Goal: Check status: Check status

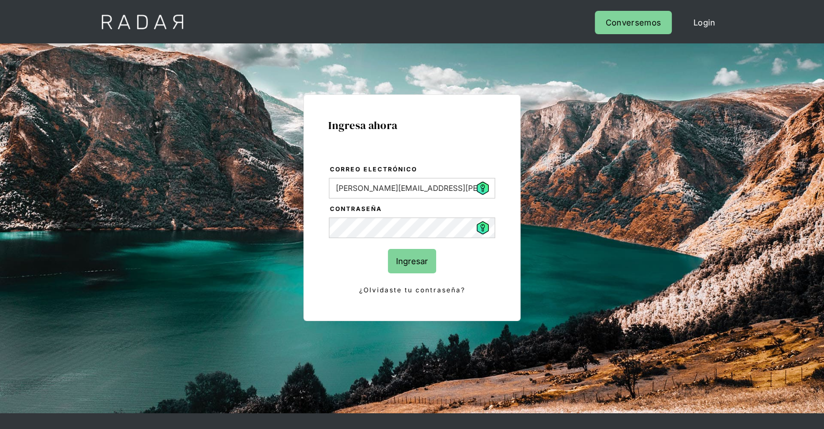
click at [430, 255] on input "Ingresar" at bounding box center [412, 261] width 48 height 24
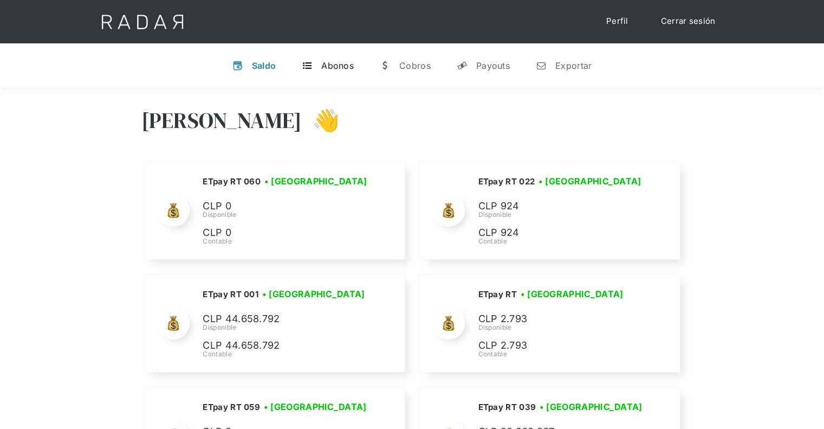
select select "etpay"
click at [480, 67] on div "Payouts" at bounding box center [493, 65] width 34 height 11
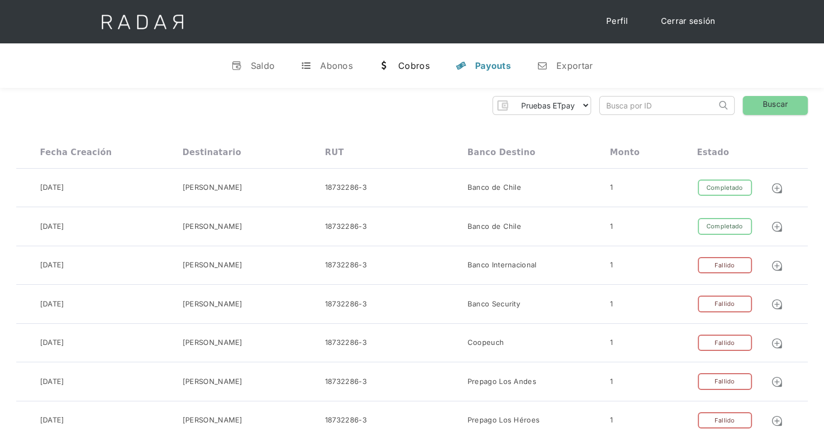
click at [395, 64] on link "w [GEOGRAPHIC_DATA]" at bounding box center [404, 65] width 68 height 28
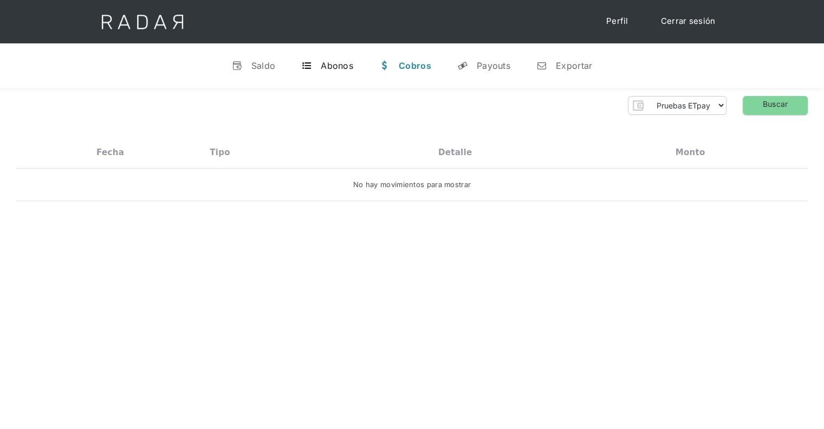
click at [341, 61] on div "Abonos" at bounding box center [337, 65] width 33 height 11
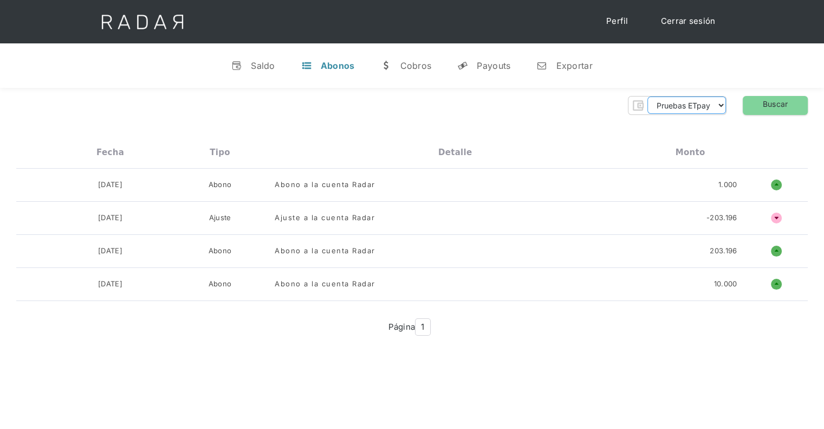
click at [704, 110] on select "Pruebas ETpay Cuenta 1.000 Cuenta 1.001 Cuenta 1.002 Cuenta 1.003 Cuenta 1.004 …" at bounding box center [686, 104] width 79 height 17
select select "etpay-rt-032"
click at [647, 96] on select "Pruebas ETpay Cuenta 1.000 Cuenta 1.001 Cuenta 1.002 Cuenta 1.003 Cuenta 1.004 …" at bounding box center [686, 104] width 79 height 17
click at [768, 94] on div "Pruebas ETpay Cuenta 1.000 Cuenta 1.001 Cuenta 1.002 Cuenta 1.003 Cuenta 1.004 …" at bounding box center [412, 219] width 824 height 263
click at [770, 100] on link "Buscar" at bounding box center [775, 105] width 65 height 19
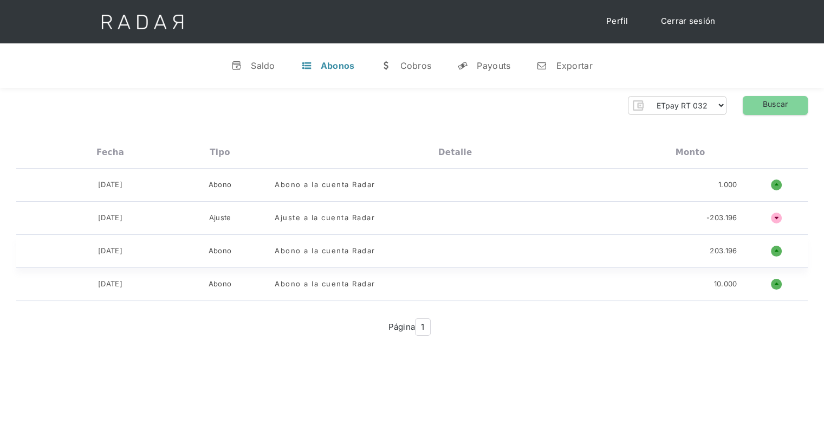
drag, startPoint x: 642, startPoint y: 319, endPoint x: 691, endPoint y: 242, distance: 90.9
click at [644, 309] on div "Fecha Tipo Detalle Monto [DATE] Abono Abono a la cuenta 330.000.000 o ñ No hay …" at bounding box center [412, 240] width 792 height 206
click at [760, 112] on link "Buscar" at bounding box center [775, 105] width 65 height 19
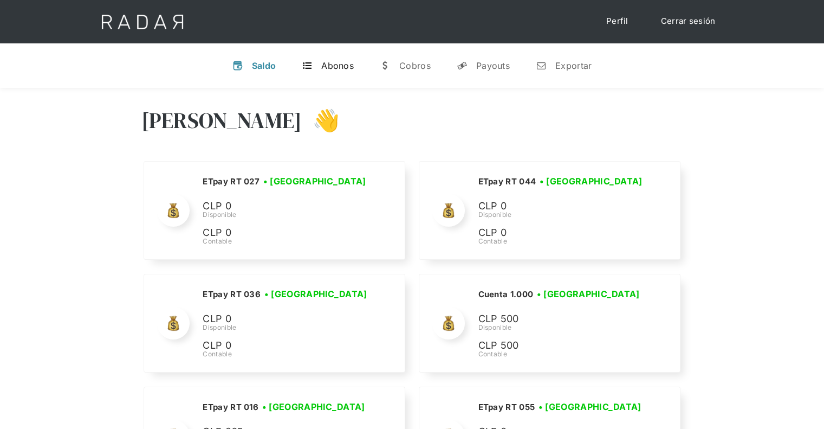
click at [328, 70] on div "Abonos" at bounding box center [337, 65] width 33 height 11
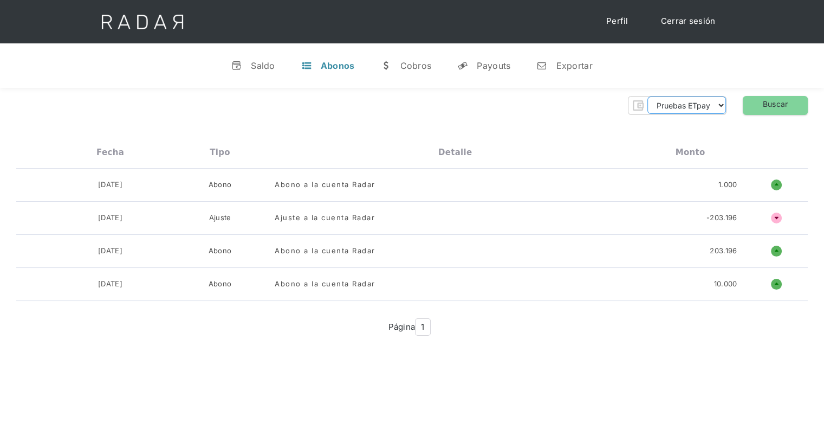
click at [696, 108] on select "Pruebas ETpay Cuenta 1.000 Cuenta 1.001 Cuenta 1.002 Cuenta 1.003 Cuenta 1.004 …" at bounding box center [686, 104] width 79 height 17
select select "etpay-rt-002"
click at [647, 96] on select "Pruebas ETpay Cuenta 1.000 Cuenta 1.001 Cuenta 1.002 Cuenta 1.003 Cuenta 1.004 …" at bounding box center [686, 104] width 79 height 17
click at [769, 105] on link "Buscar" at bounding box center [775, 105] width 65 height 19
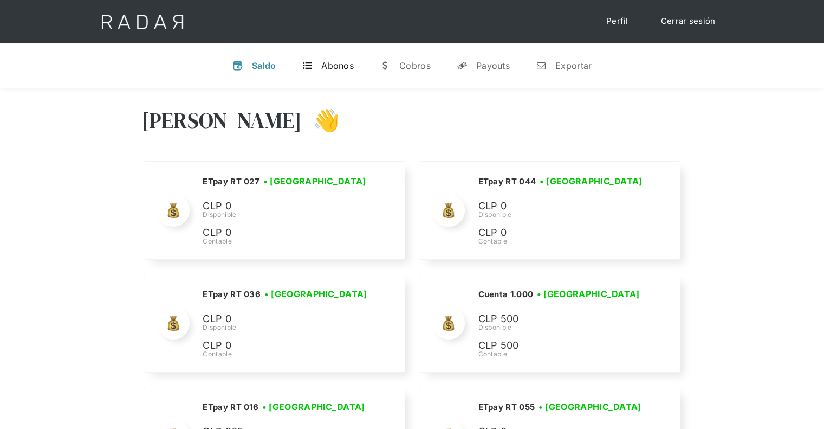
click at [338, 71] on link "t Abonos" at bounding box center [327, 65] width 69 height 28
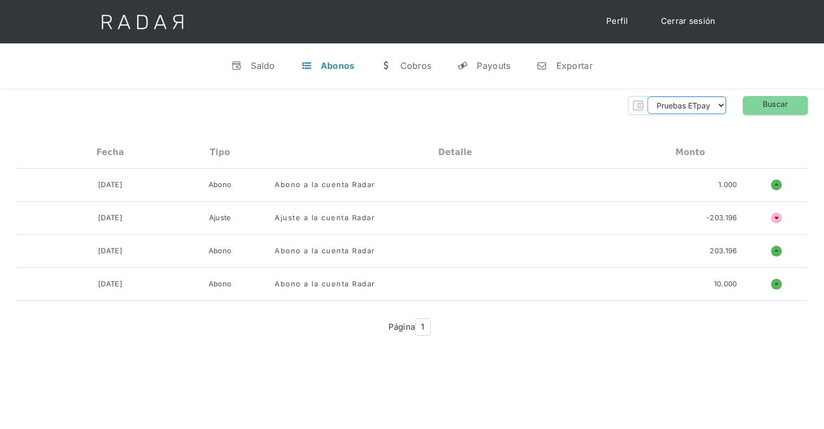
click at [708, 108] on select "Pruebas ETpay Cuenta 1.000 Cuenta 1.001 Cuenta 1.002 Cuenta 1.003 Cuenta 1.004 …" at bounding box center [686, 104] width 79 height 17
select select "etpay-rt-032"
click at [647, 96] on select "Pruebas ETpay Cuenta 1.000 Cuenta 1.001 Cuenta 1.002 Cuenta 1.003 Cuenta 1.004 …" at bounding box center [686, 104] width 79 height 17
click at [762, 105] on link "Buscar" at bounding box center [775, 105] width 65 height 19
click at [728, 70] on div "v Saldo t Abonos w Cobros y Payouts n Exportar" at bounding box center [412, 65] width 824 height 44
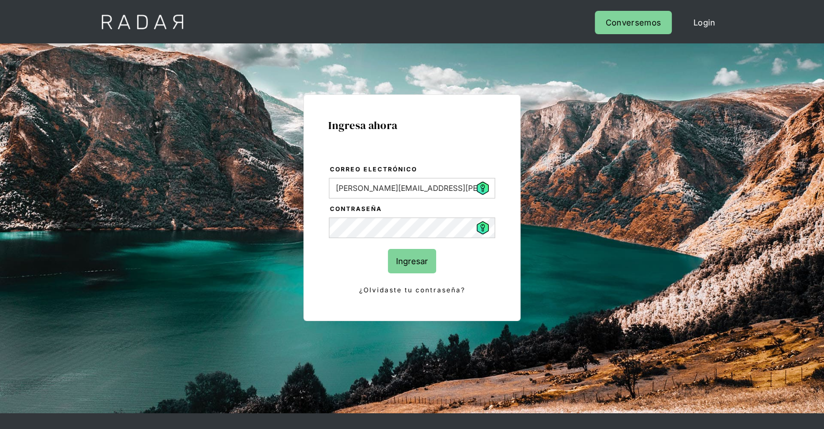
click at [414, 258] on input "Ingresar" at bounding box center [412, 261] width 48 height 24
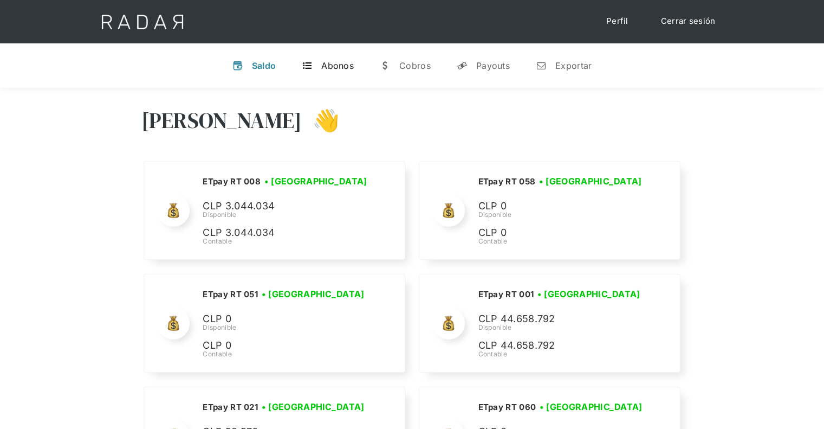
click at [346, 57] on link "t Abonos" at bounding box center [327, 65] width 69 height 28
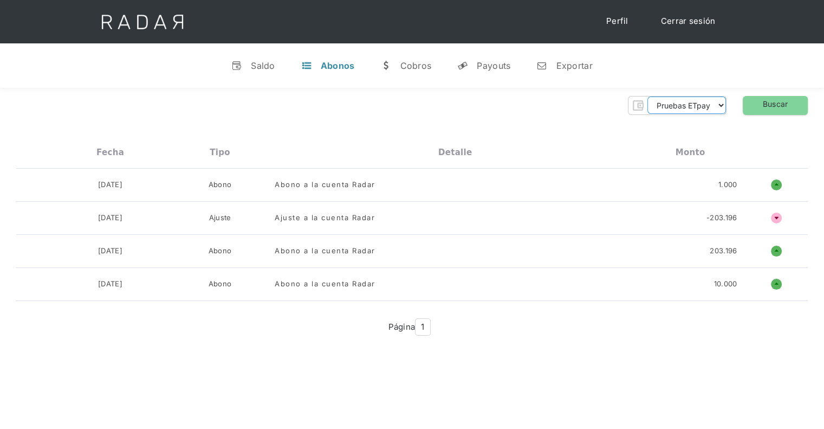
click at [716, 108] on select "Pruebas ETpay Cuenta 1.000 Cuenta 1.001 Cuenta 1.002 Cuenta 1.003 Cuenta 1.004 …" at bounding box center [686, 104] width 79 height 17
select select "etpay-rt-032"
click at [647, 96] on select "Pruebas ETpay Cuenta 1.000 Cuenta 1.001 Cuenta 1.002 Cuenta 1.003 Cuenta 1.004 …" at bounding box center [686, 104] width 79 height 17
click at [776, 111] on link "Buscar" at bounding box center [775, 105] width 65 height 19
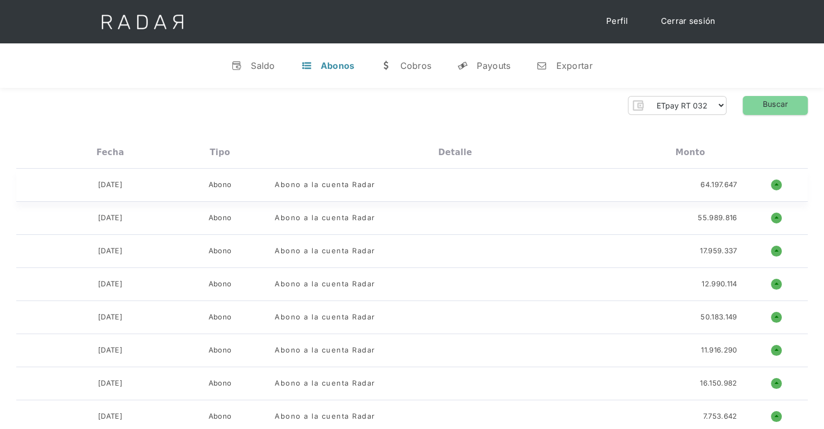
click at [775, 189] on h1 "o" at bounding box center [776, 184] width 11 height 11
click at [774, 184] on h1 "o" at bounding box center [776, 184] width 11 height 11
click at [33, 137] on div "Fecha Tipo Detalle Monto" at bounding box center [412, 153] width 792 height 32
